Goal: Task Accomplishment & Management: Complete application form

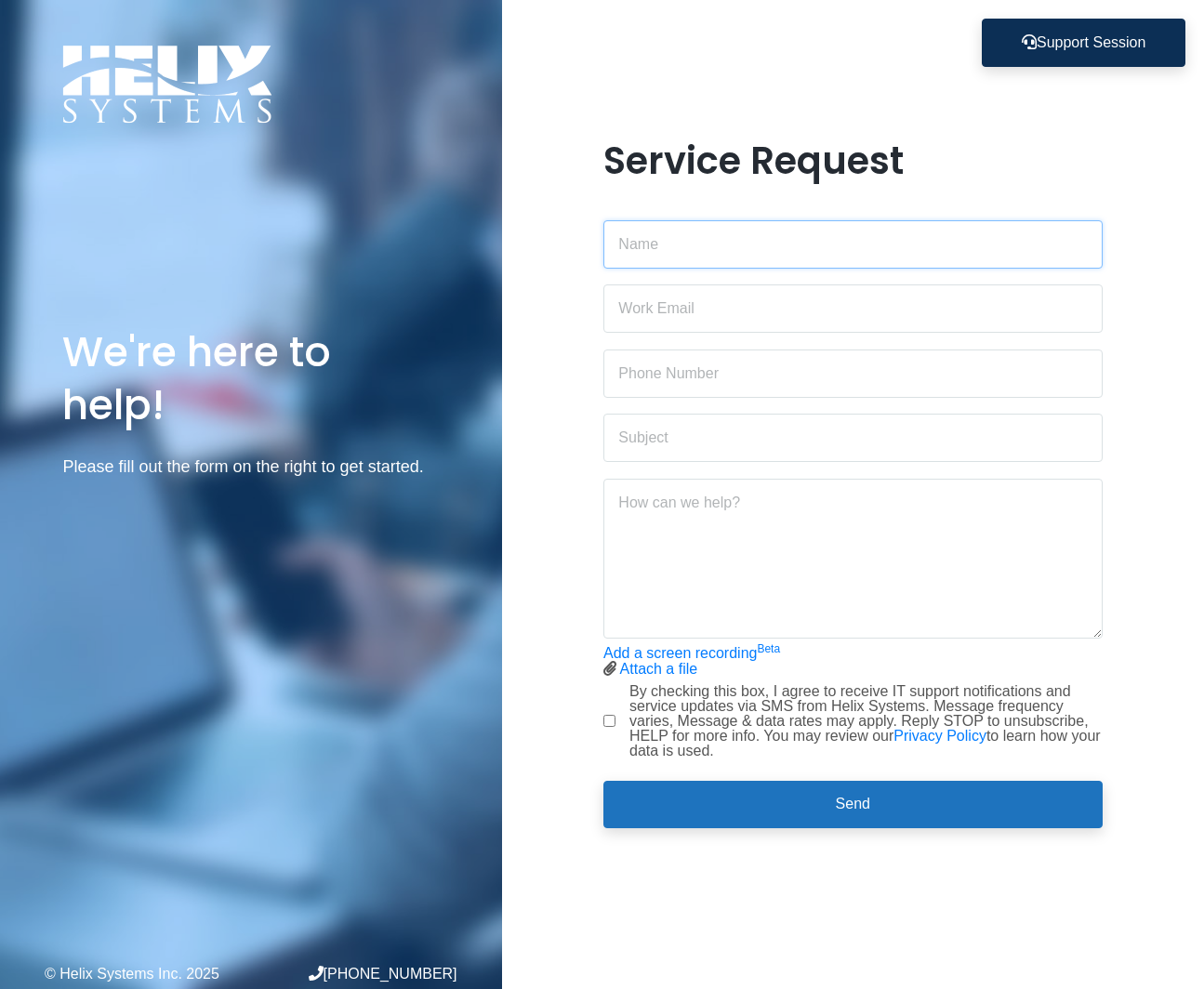
click at [620, 244] on input "text" at bounding box center [853, 245] width 499 height 48
type input "[PERSON_NAME]"
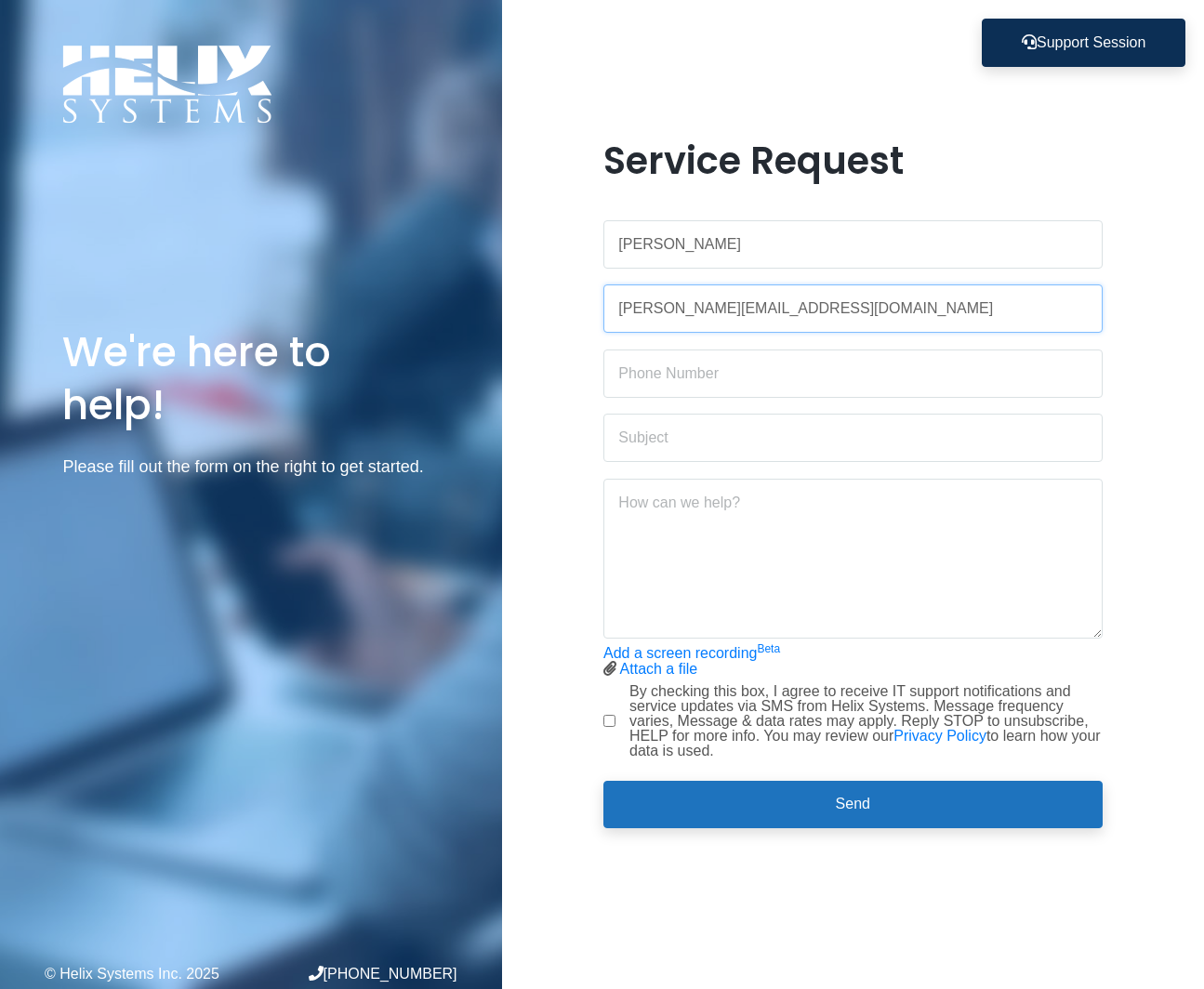
type input "[PERSON_NAME][EMAIL_ADDRESS][DOMAIN_NAME]"
type input "Distribution List Creation"
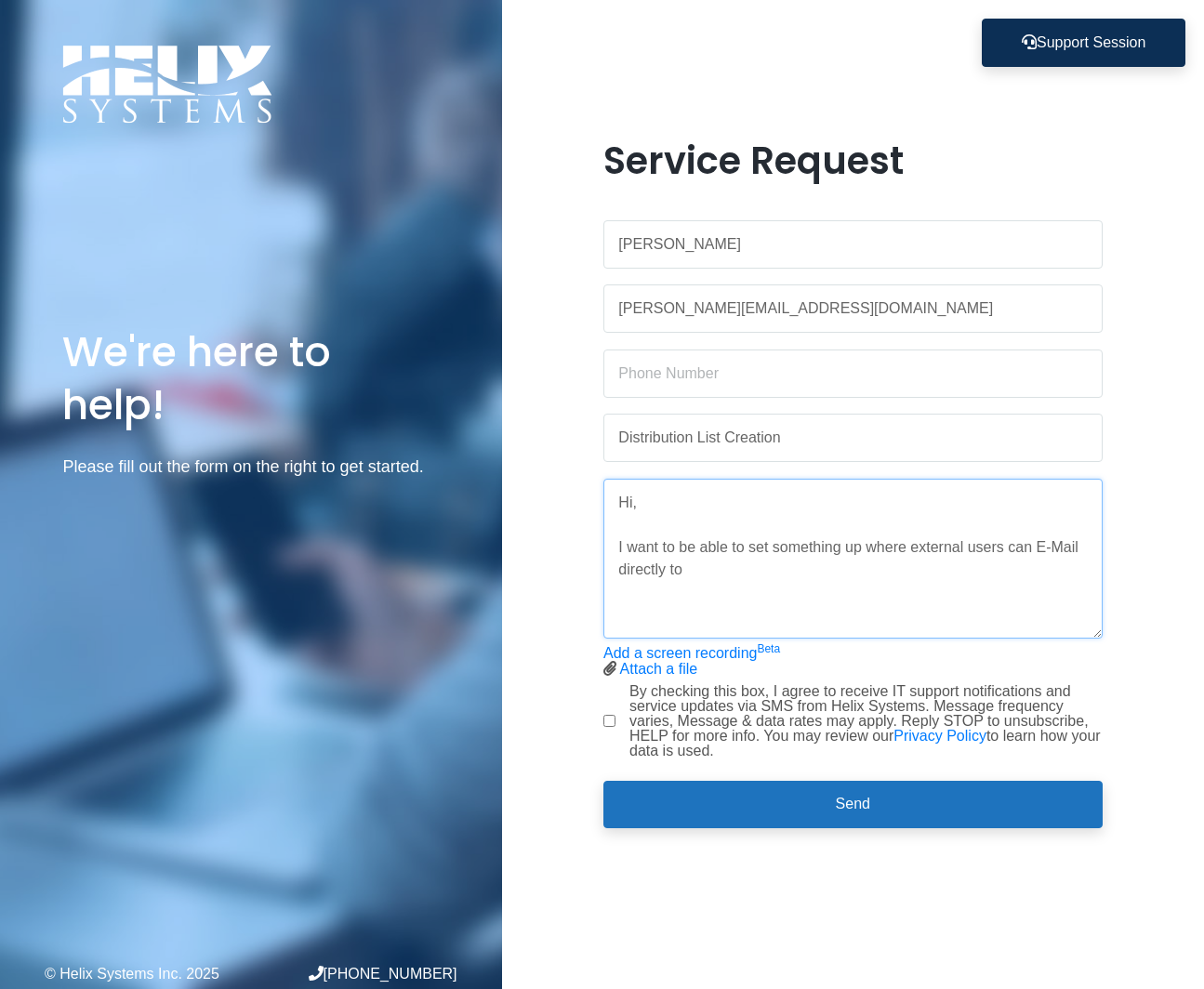
paste textarea "[EMAIL_ADDRESS][DOMAIN_NAME][DATE]"
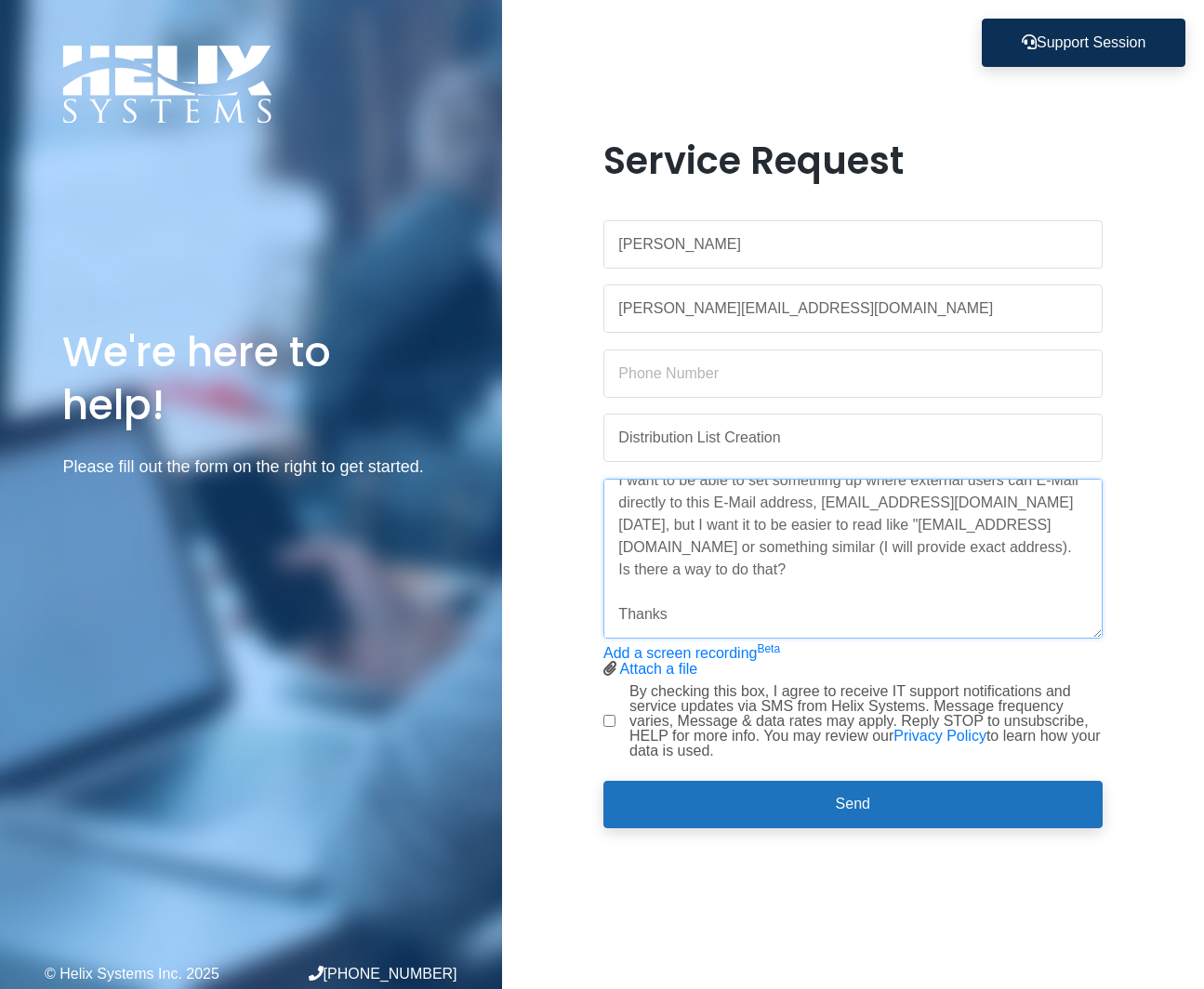
scroll to position [118, 0]
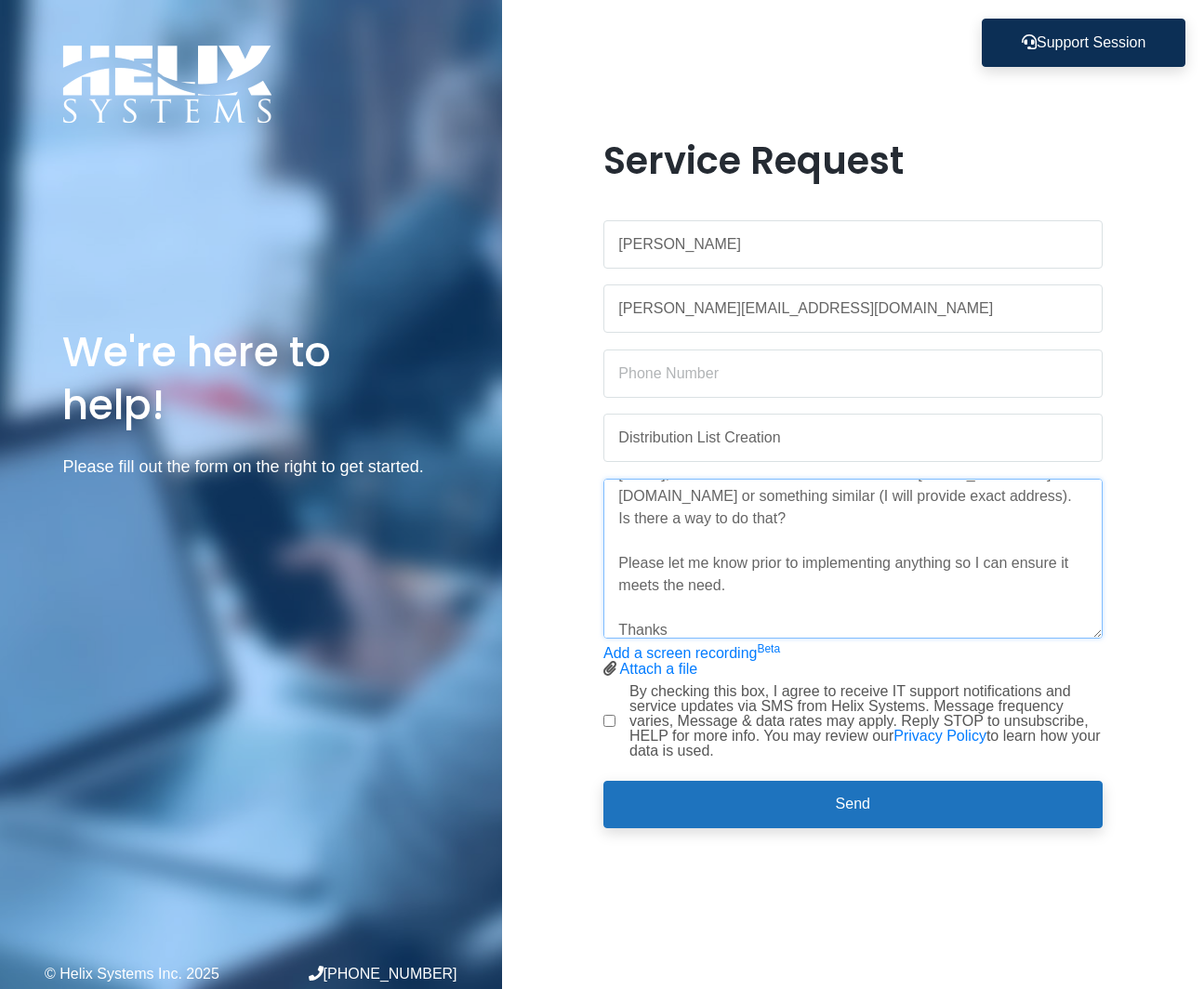
type textarea "Hi, I want to be able to set something up where external users can E-Mail direc…"
click at [620, 750] on label "By checking this box, I agree to receive IT support notifications and service u…" at bounding box center [865, 721] width 473 height 75
click at [616, 727] on input "By checking this box, I agree to receive IT support notifications and service u…" at bounding box center [609, 720] width 12 height 12
checkbox input "true"
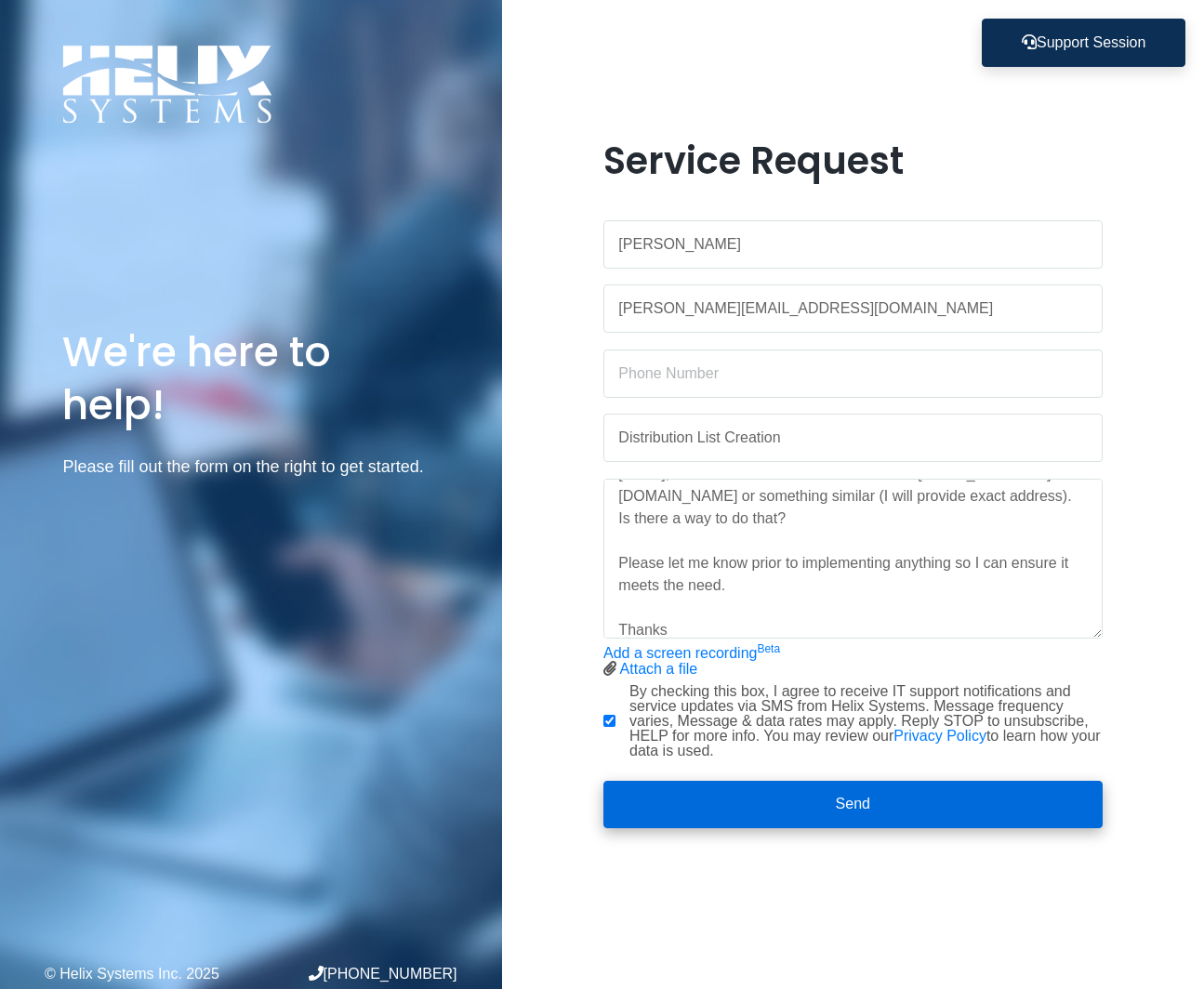
click at [620, 807] on button "Send" at bounding box center [853, 805] width 499 height 48
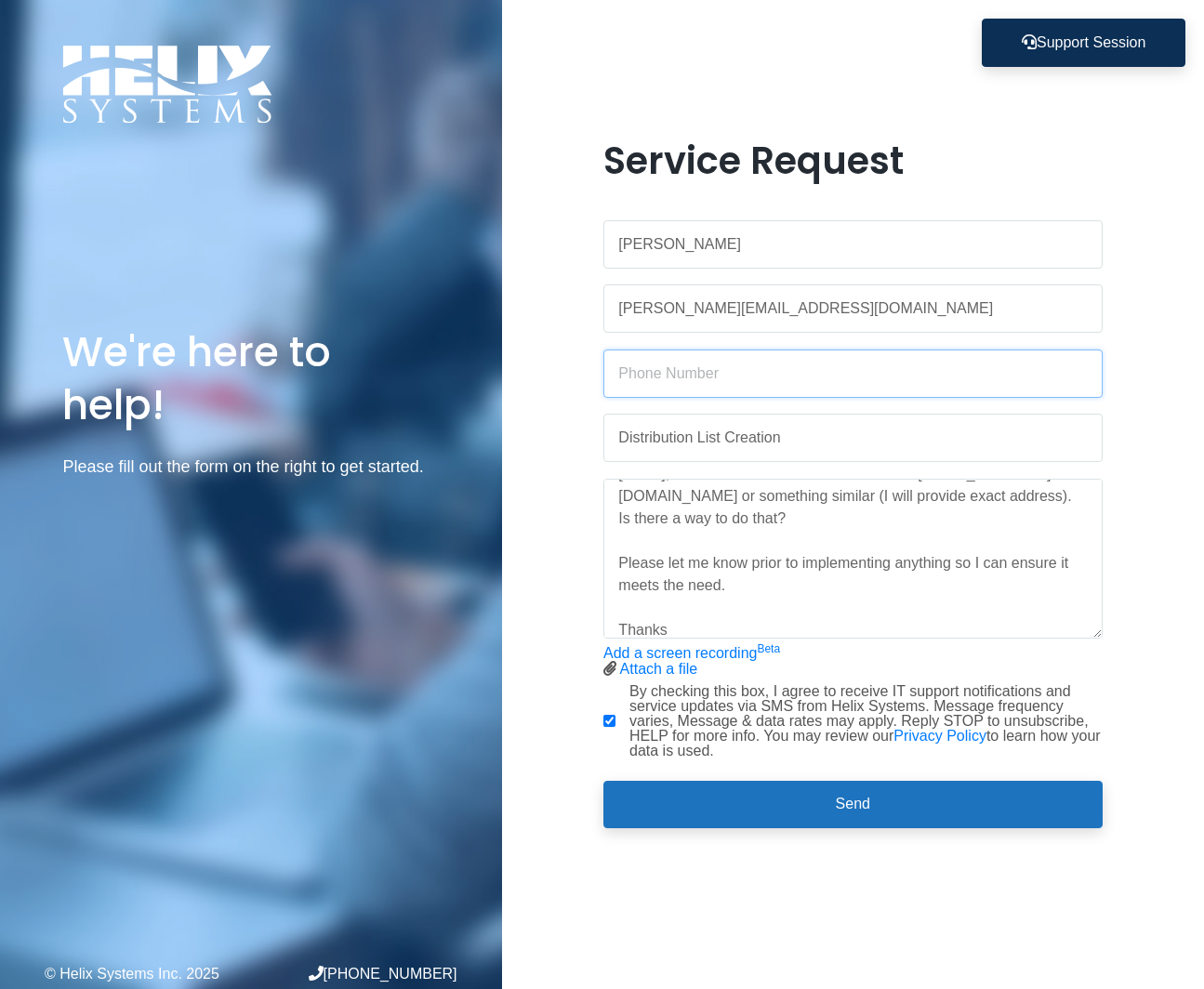
click at [620, 375] on input "text" at bounding box center [853, 374] width 499 height 48
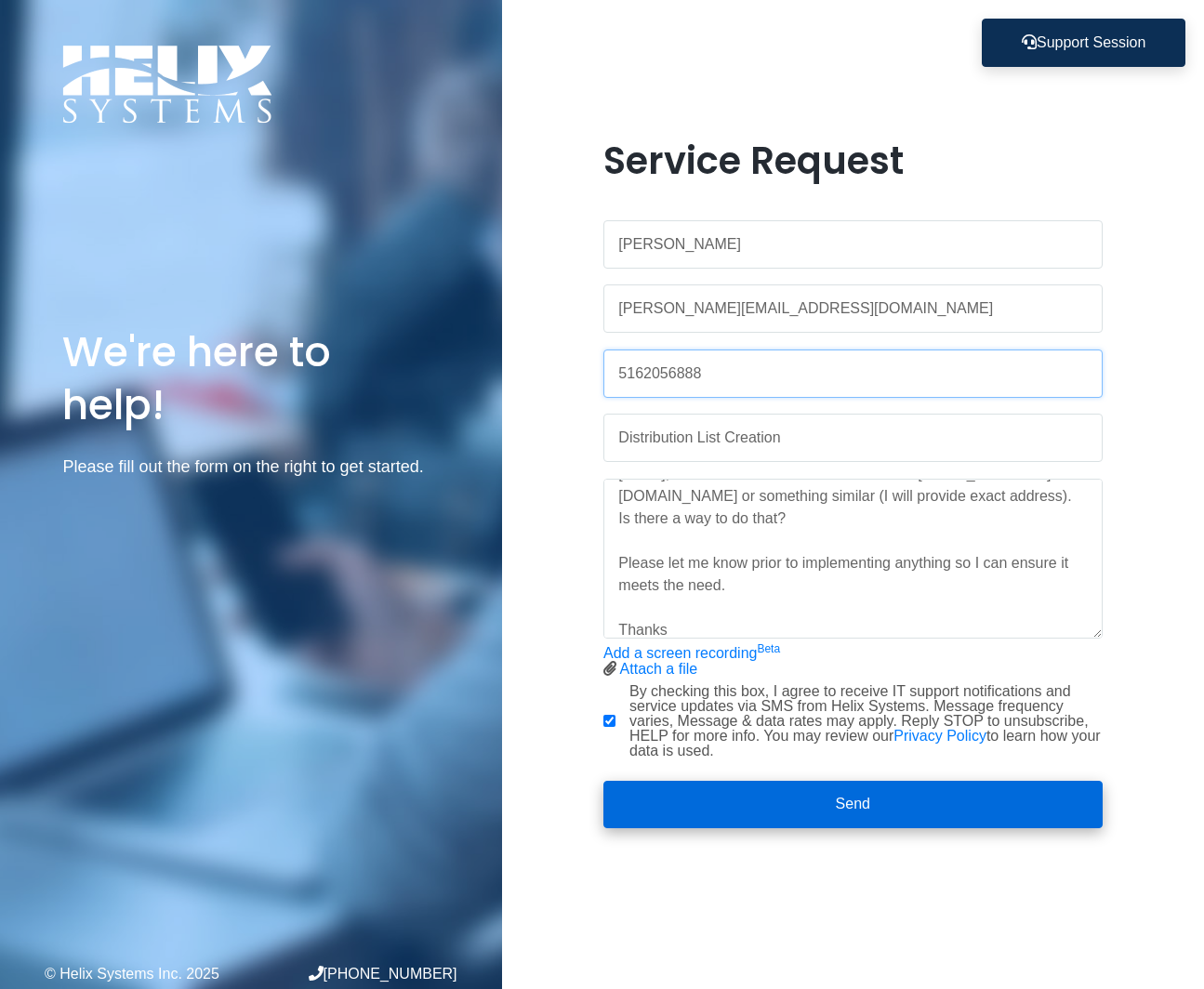
type input "5162056888"
drag, startPoint x: 711, startPoint y: 809, endPoint x: 728, endPoint y: 820, distance: 20.2
click at [620, 820] on button "Send" at bounding box center [853, 805] width 499 height 48
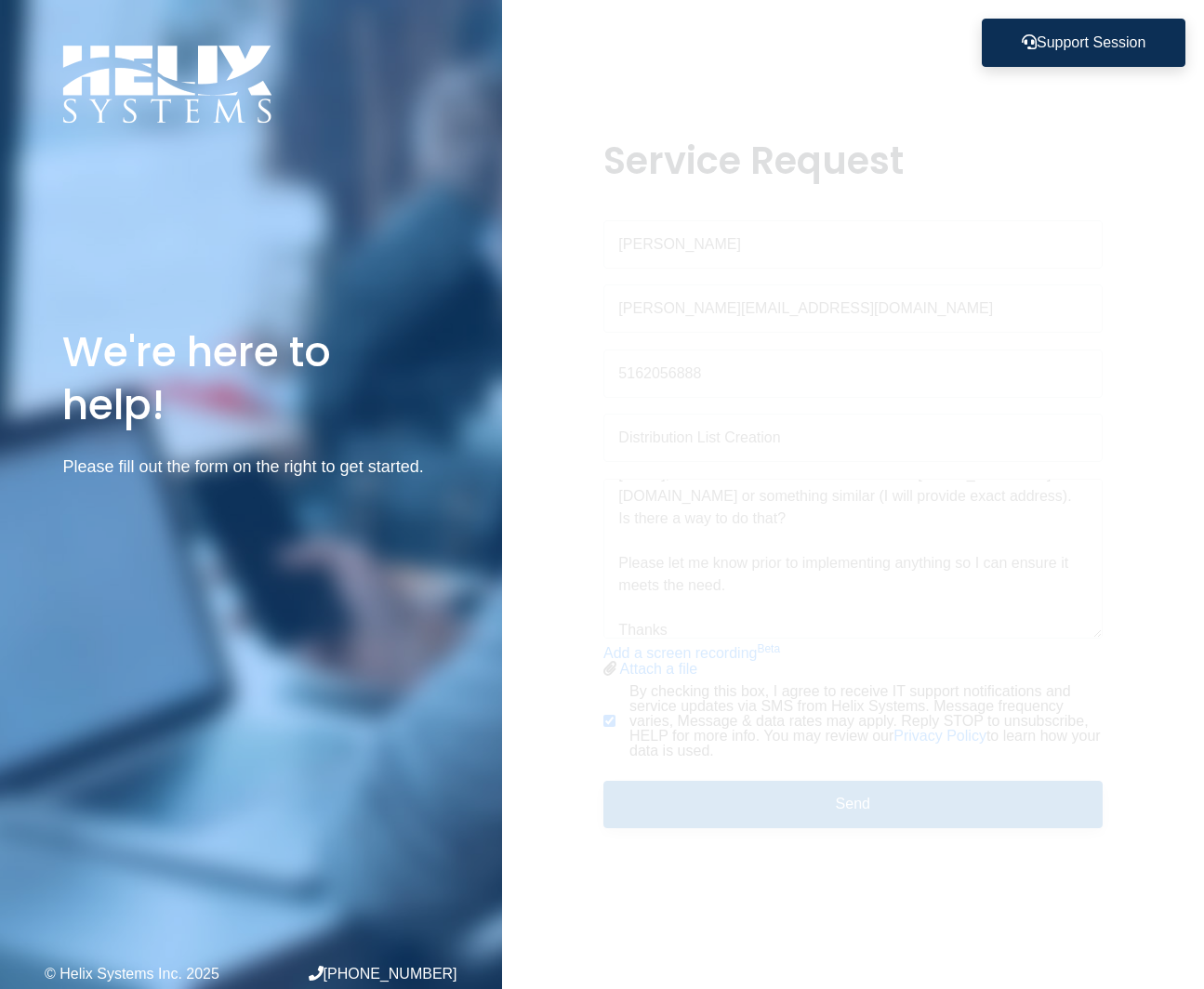
scroll to position [0, 0]
